Goal: Download file/media

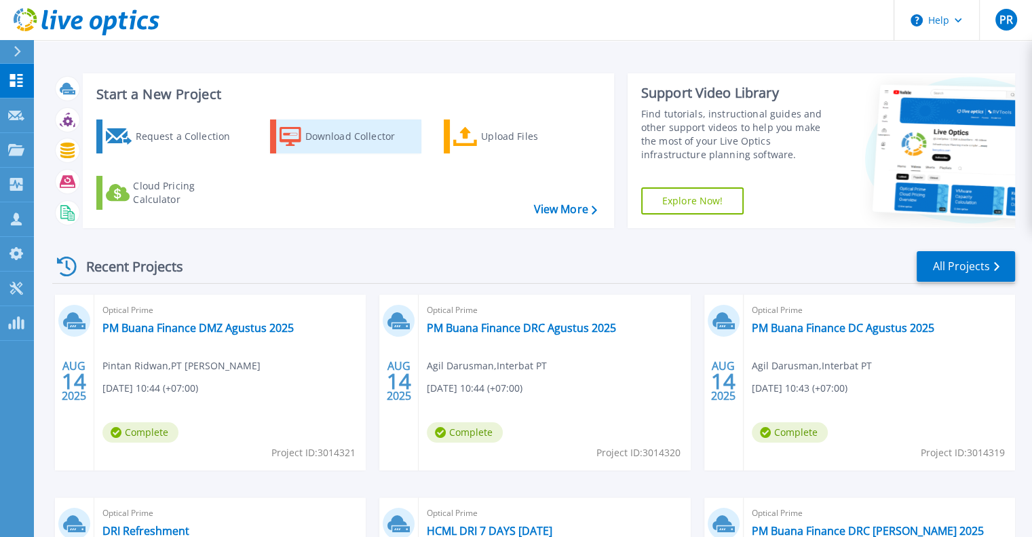
click at [328, 145] on div "Download Collector" at bounding box center [359, 136] width 109 height 27
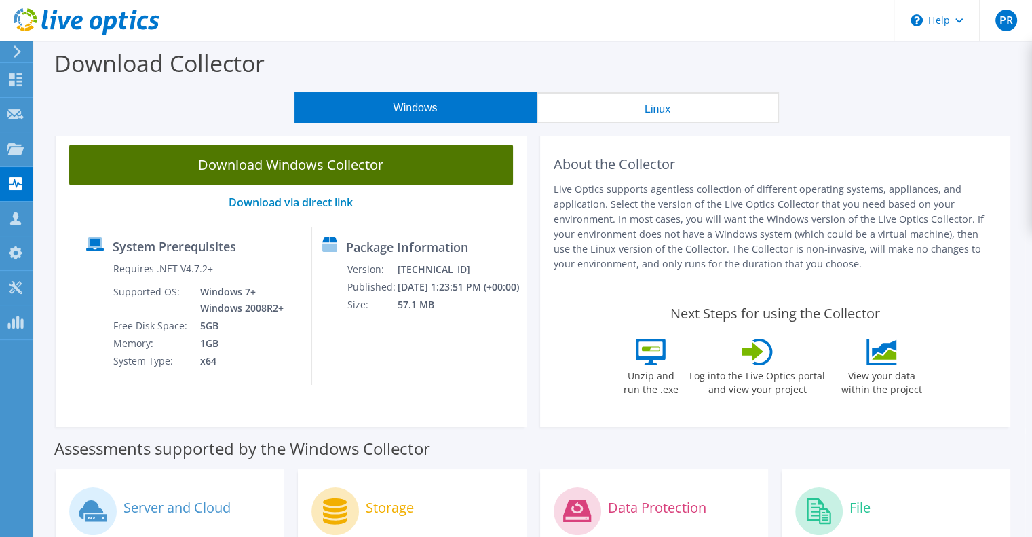
click at [461, 172] on link "Download Windows Collector" at bounding box center [291, 164] width 444 height 41
